Goal: Task Accomplishment & Management: Use online tool/utility

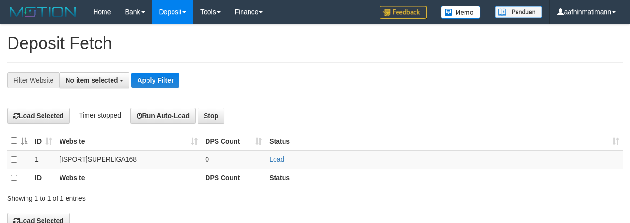
select select
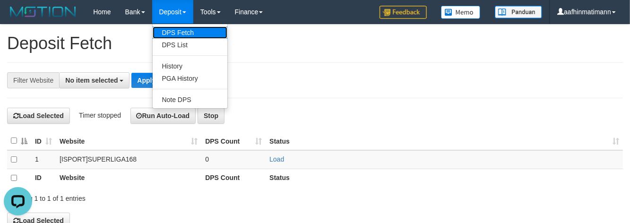
click at [179, 34] on link "DPS Fetch" at bounding box center [190, 32] width 75 height 12
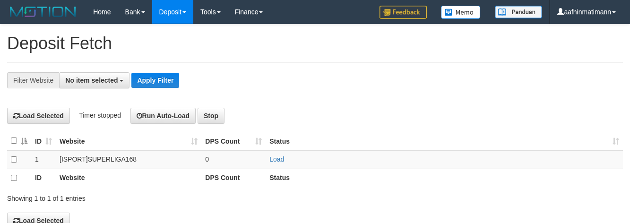
select select
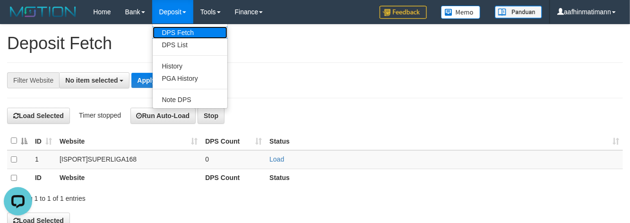
click at [173, 36] on link "DPS Fetch" at bounding box center [190, 32] width 75 height 12
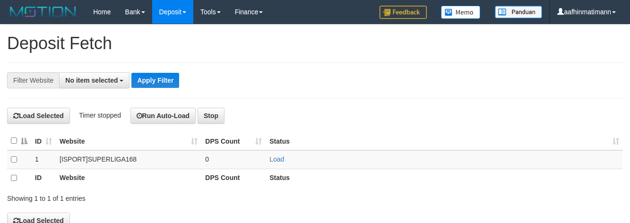
select select
click at [95, 84] on button "No item selected" at bounding box center [94, 80] width 70 height 16
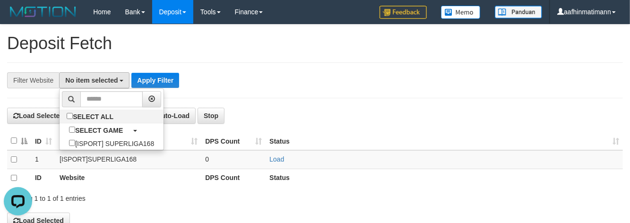
click at [86, 123] on li "SELECT ALL" at bounding box center [112, 117] width 104 height 14
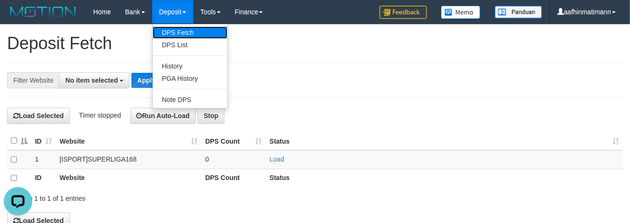
click at [174, 33] on link "DPS Fetch" at bounding box center [190, 32] width 75 height 12
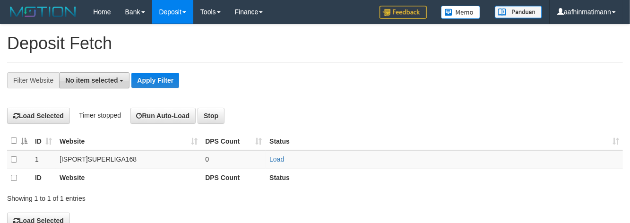
click at [95, 78] on span "No item selected" at bounding box center [91, 81] width 52 height 8
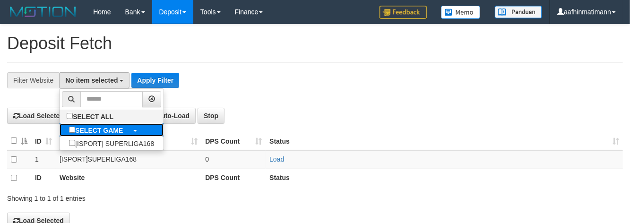
click at [91, 130] on b "SELECT GAME" at bounding box center [99, 131] width 48 height 8
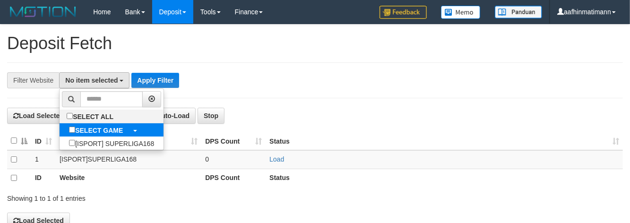
select select "***"
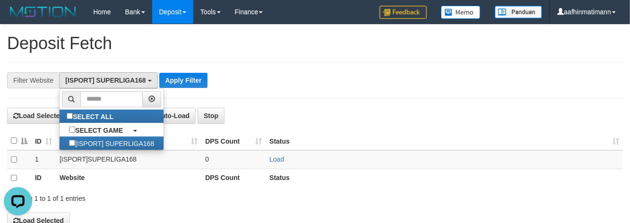
click at [278, 50] on h1 "Deposit Fetch" at bounding box center [315, 43] width 616 height 19
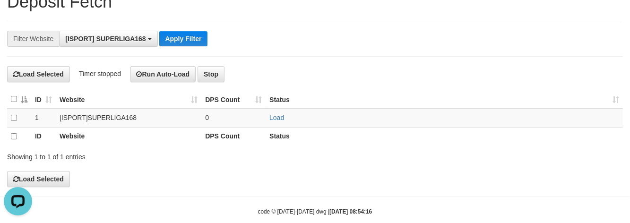
scroll to position [60, 0]
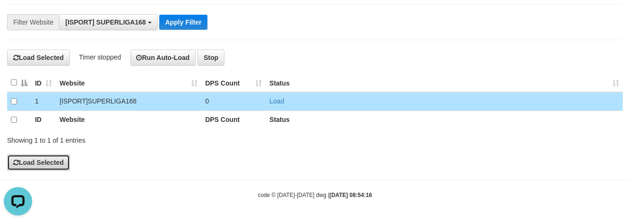
click at [45, 166] on button "Load Selected" at bounding box center [38, 163] width 63 height 16
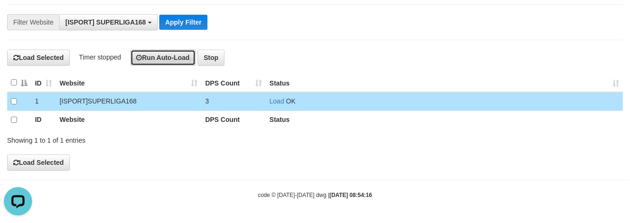
click at [169, 57] on button "Run Auto-Load" at bounding box center [163, 58] width 66 height 16
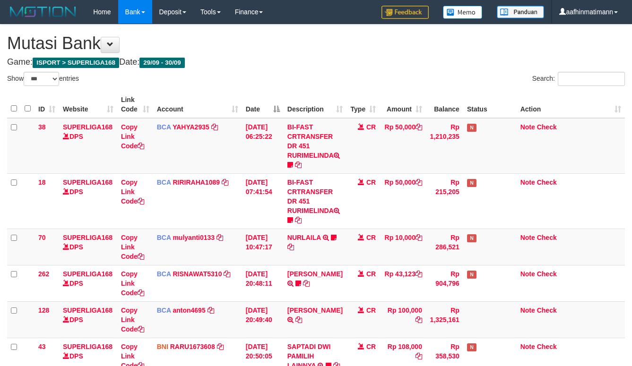
select select "***"
click at [229, 83] on div "Show ** ** ** *** entries" at bounding box center [158, 80] width 302 height 17
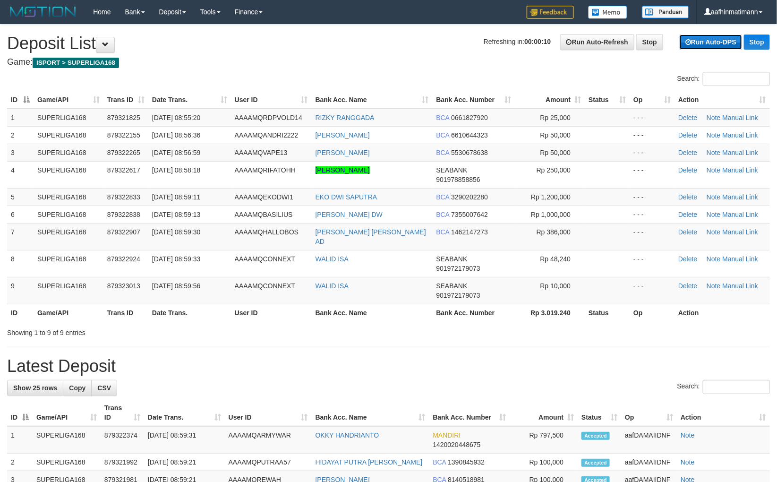
click at [693, 46] on link "Run Auto-DPS" at bounding box center [711, 41] width 62 height 15
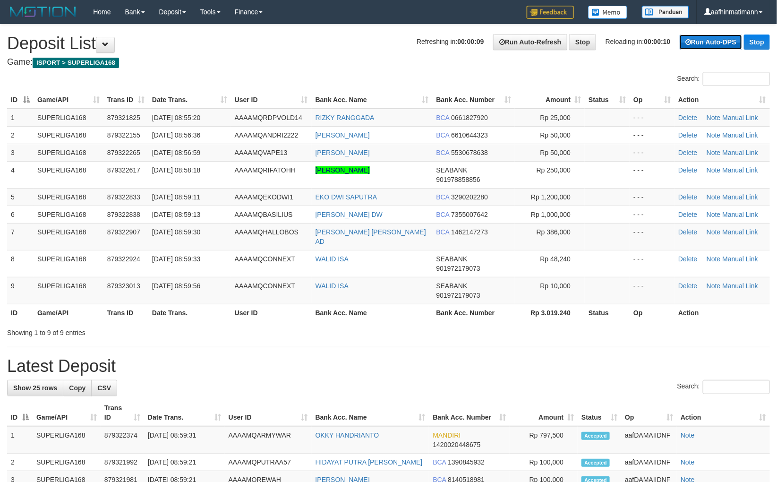
click at [693, 46] on link "Run Auto-DPS" at bounding box center [711, 41] width 62 height 15
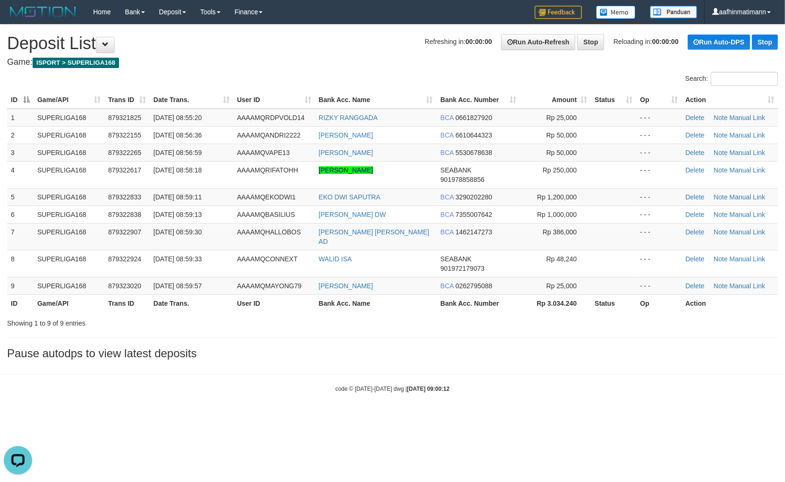
click at [444, 331] on div "**********" at bounding box center [392, 195] width 785 height 340
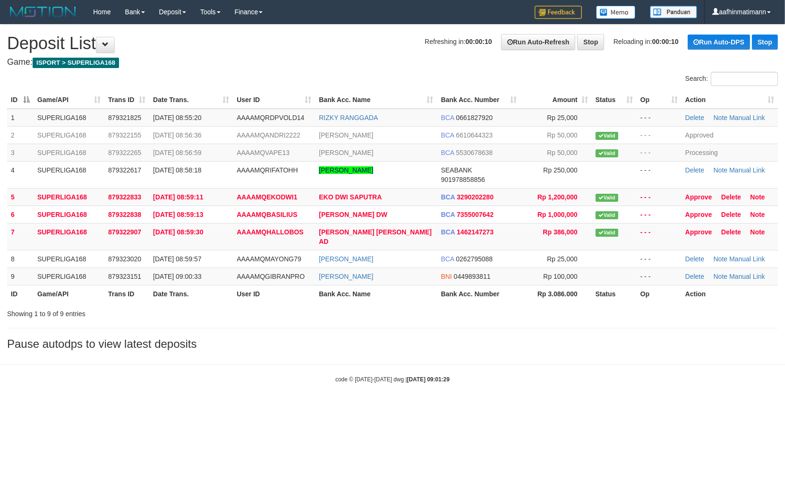
click at [375, 73] on div "Search:" at bounding box center [392, 80] width 785 height 17
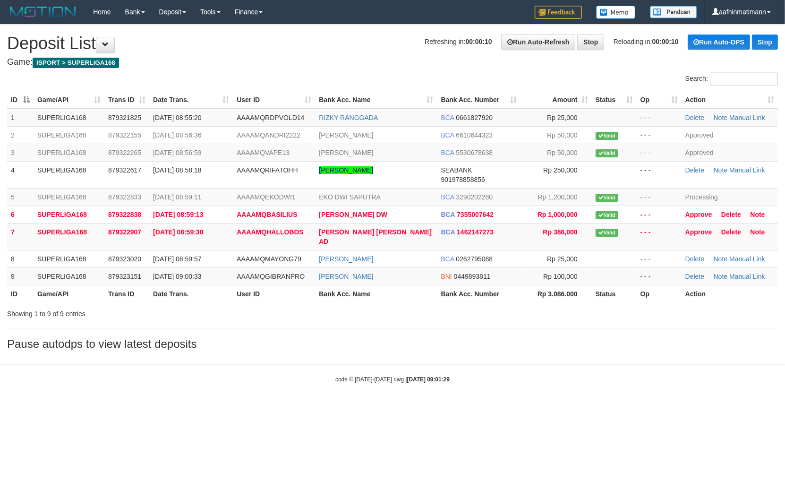
click at [346, 89] on div "ID Game/API Trans ID Date Trans. User ID Bank Acc. Name Bank Acc. Number Amount…" at bounding box center [392, 196] width 785 height 217
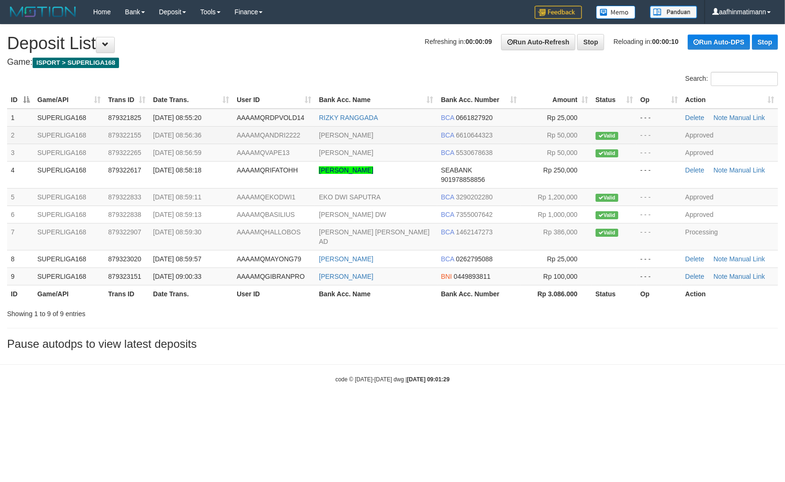
click at [130, 139] on td "879322155" at bounding box center [126, 134] width 45 height 17
